Goal: Find specific page/section: Find specific page/section

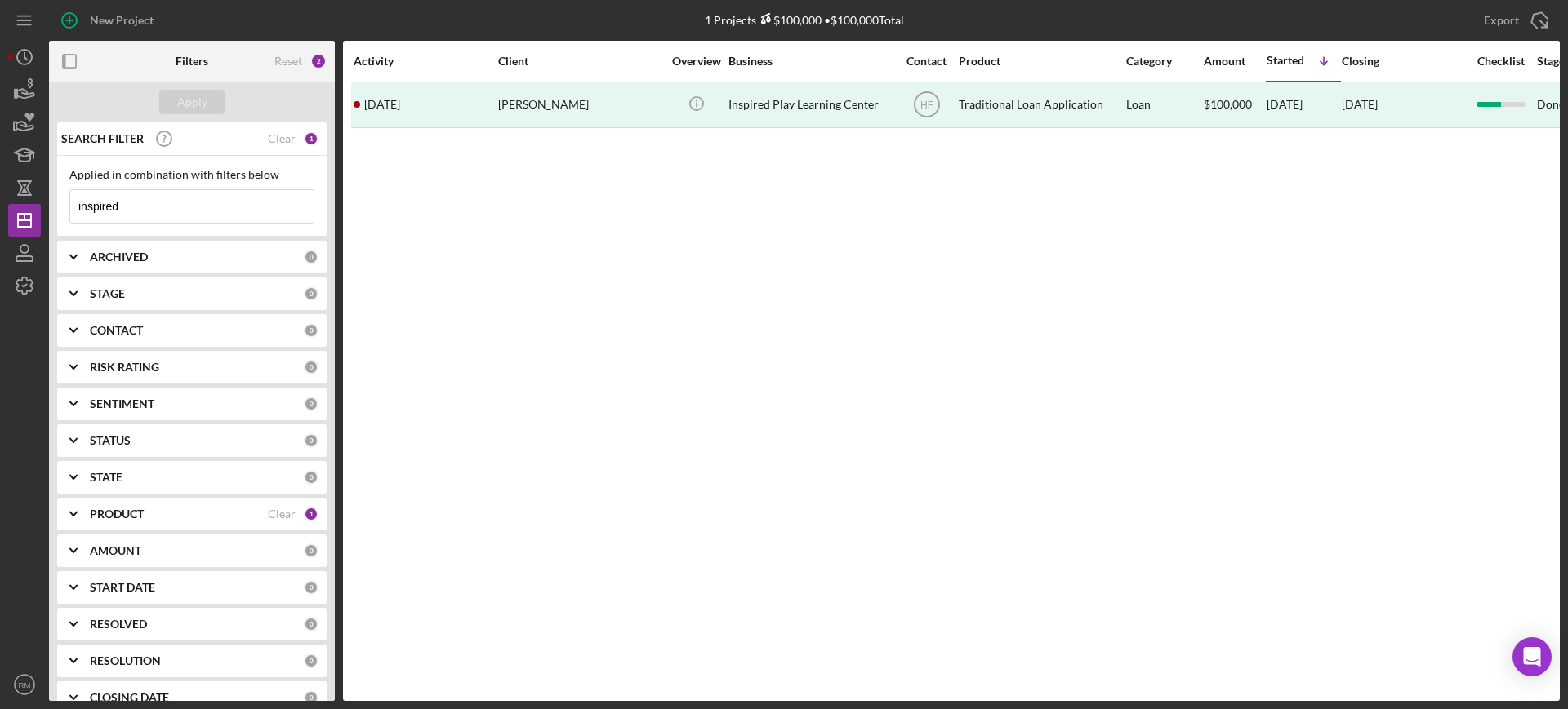
click at [193, 193] on input "inspired" at bounding box center [191, 207] width 244 height 33
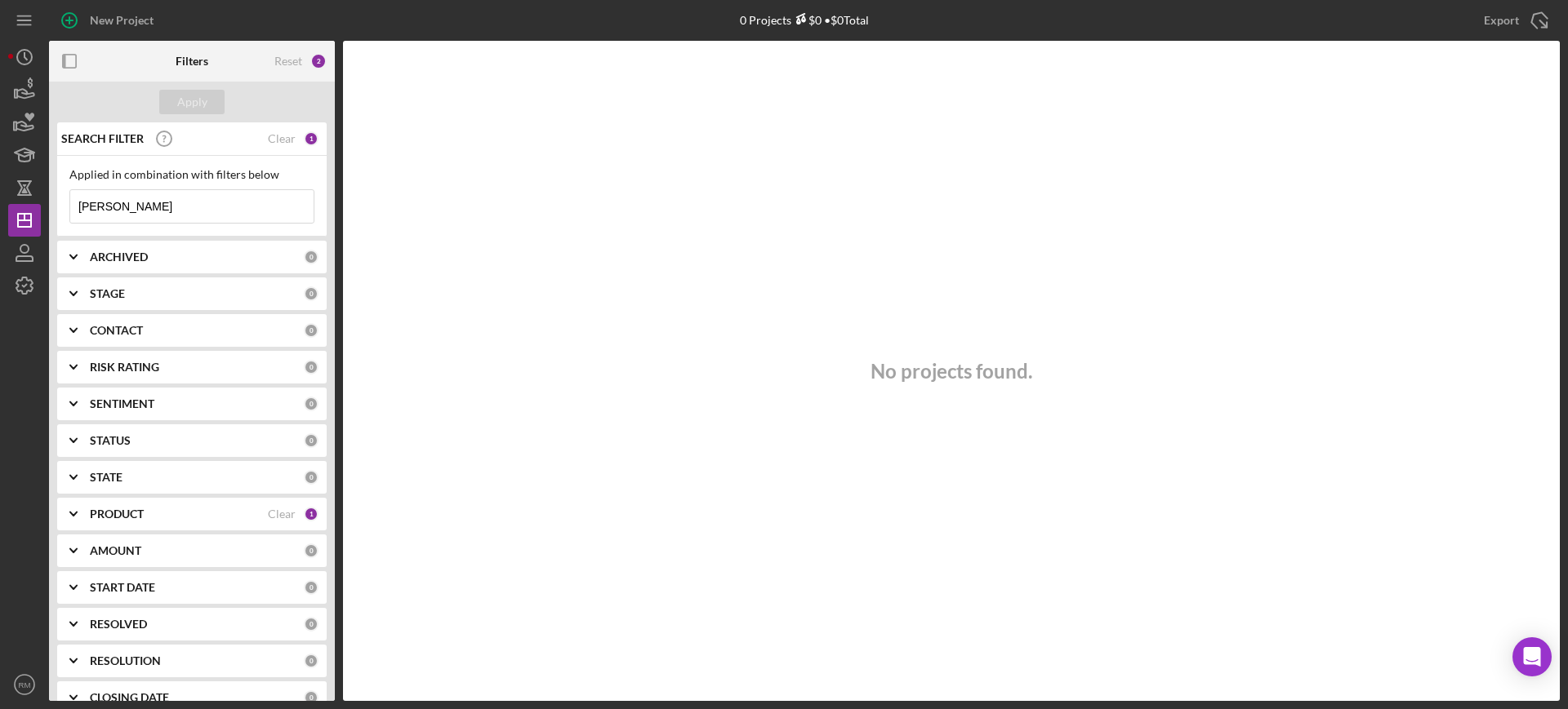
click at [193, 193] on input "[PERSON_NAME]" at bounding box center [191, 207] width 244 height 33
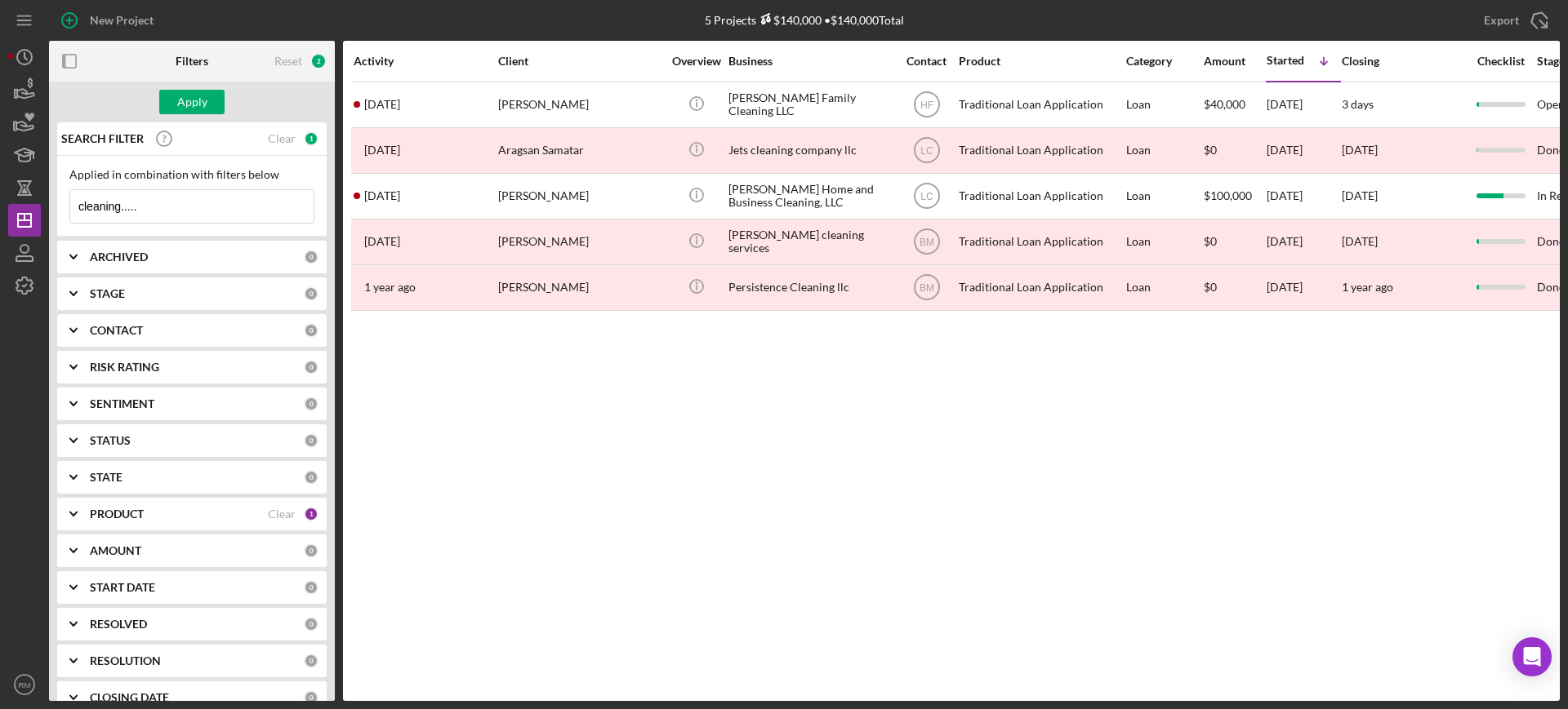
type input "cleaning....."
